Goal: Information Seeking & Learning: Learn about a topic

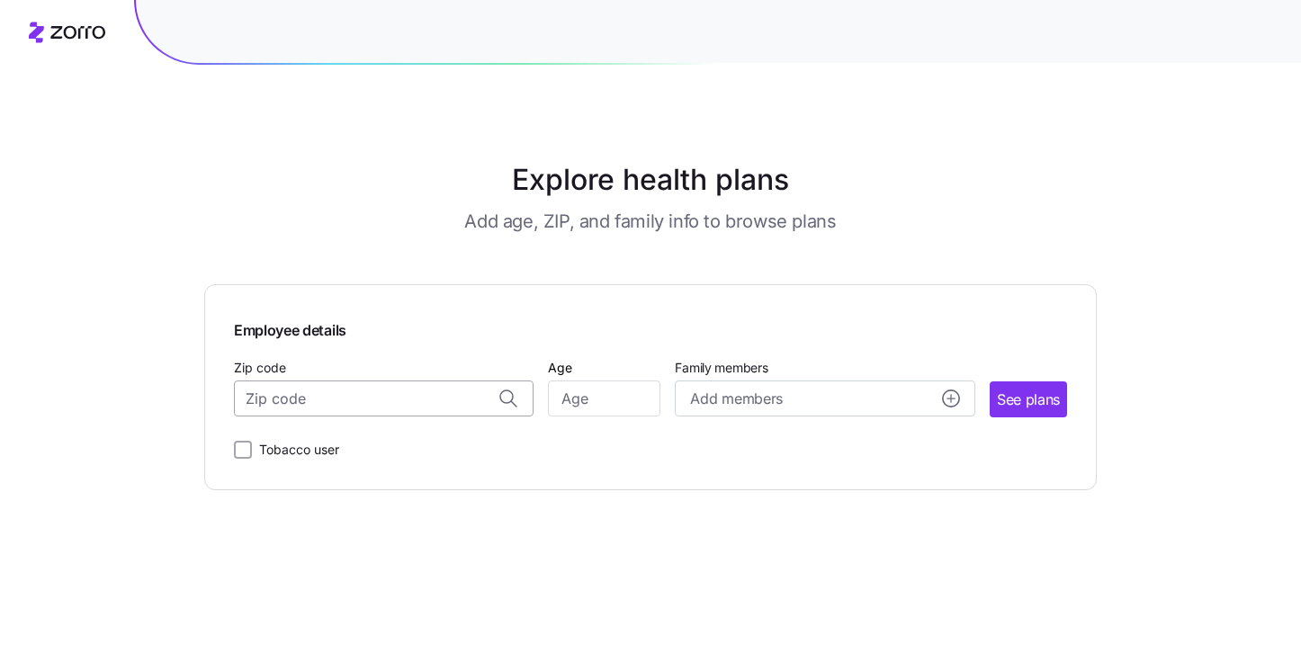
click at [357, 404] on input "Zip code" at bounding box center [384, 399] width 300 height 36
type input "01950"
click at [612, 402] on input "Age" at bounding box center [604, 399] width 112 height 36
click at [386, 403] on input "Zip code" at bounding box center [384, 399] width 300 height 36
click at [341, 457] on span "01950, [GEOGRAPHIC_DATA], [GEOGRAPHIC_DATA]" at bounding box center [381, 446] width 252 height 22
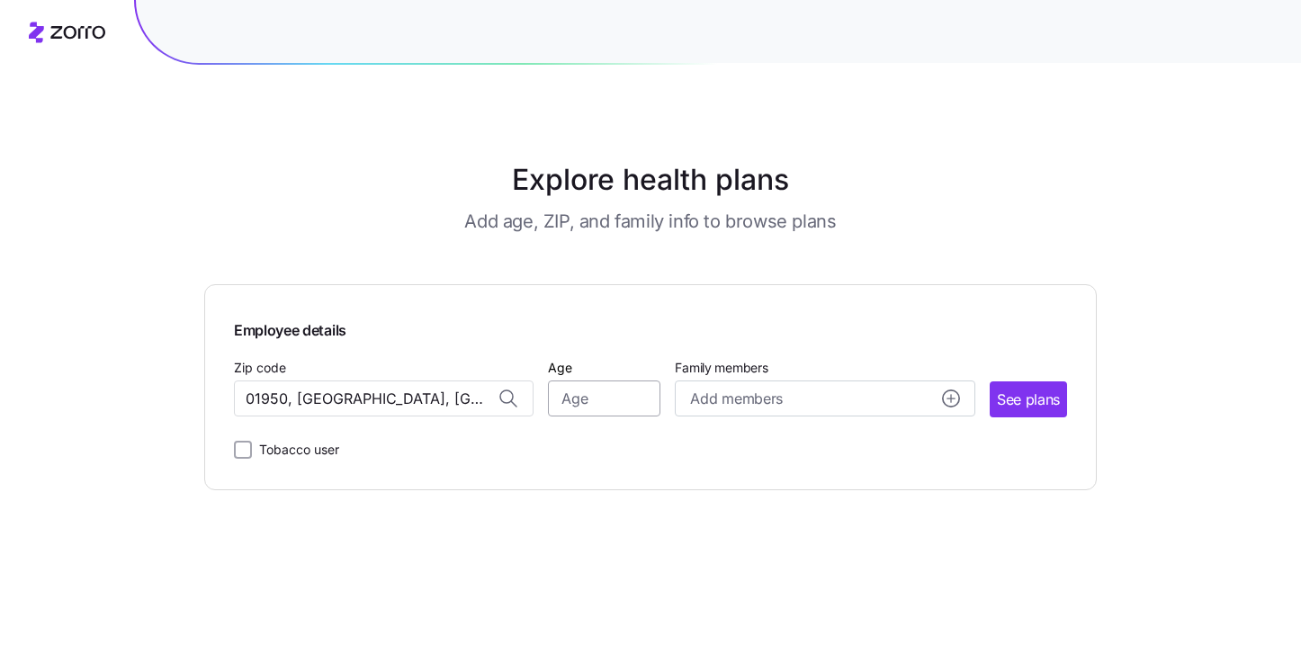
type input "01950, [GEOGRAPHIC_DATA], [GEOGRAPHIC_DATA]"
click at [580, 403] on input "Age" at bounding box center [604, 399] width 112 height 36
type input "40"
click at [1012, 399] on span "See plans" at bounding box center [1028, 400] width 63 height 22
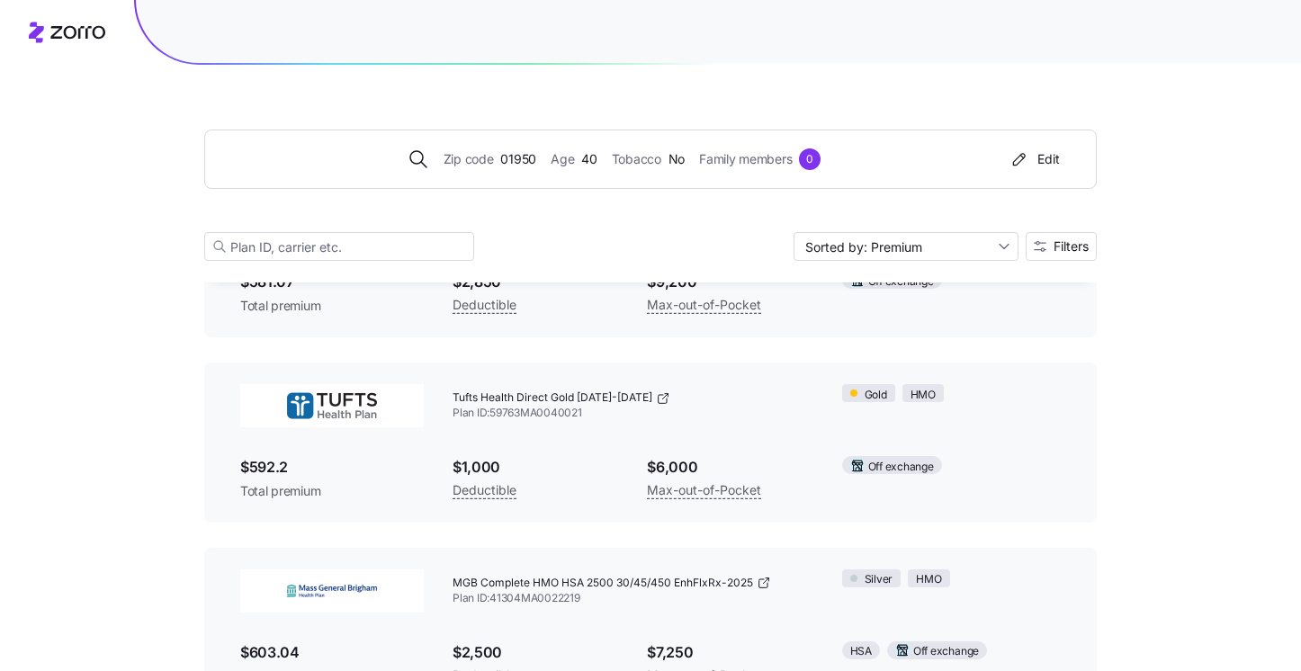
scroll to position [1950, 0]
